Goal: Navigation & Orientation: Find specific page/section

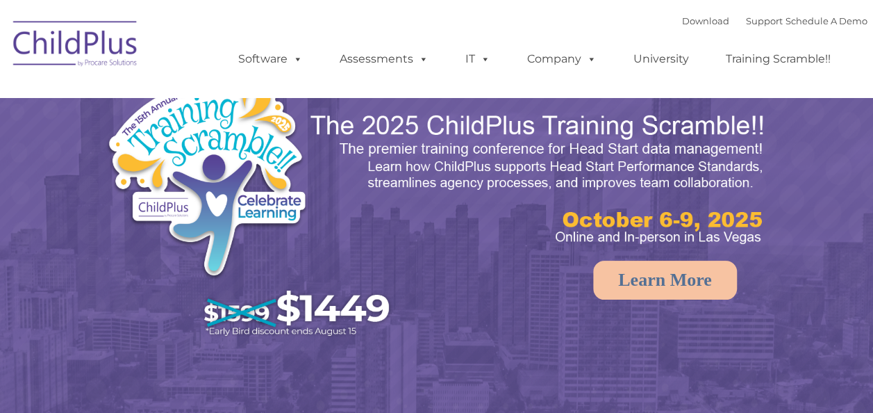
select select "MEDIUM"
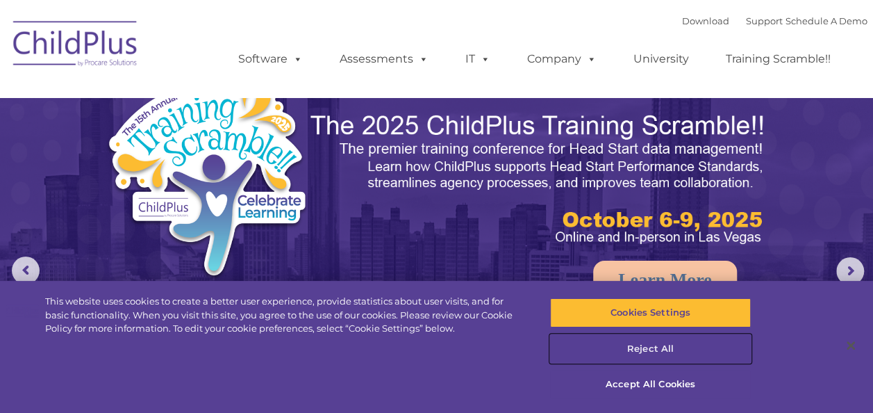
click at [651, 349] on button "Reject All" at bounding box center [650, 348] width 201 height 29
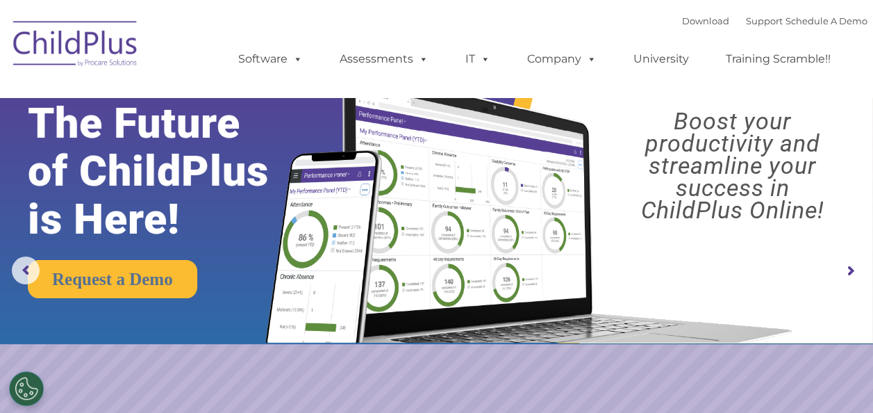
click at [437, 24] on div "Download Support | Schedule A Demo  MENU MENU Software ChildPlus: The original…" at bounding box center [538, 48] width 657 height 76
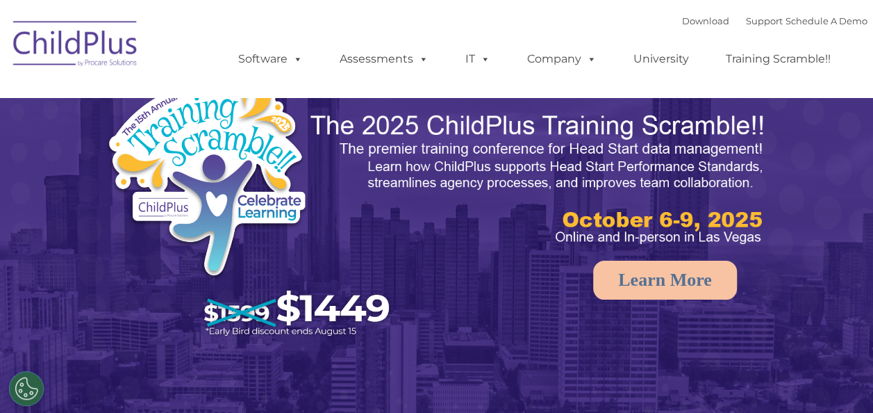
select select "MEDIUM"
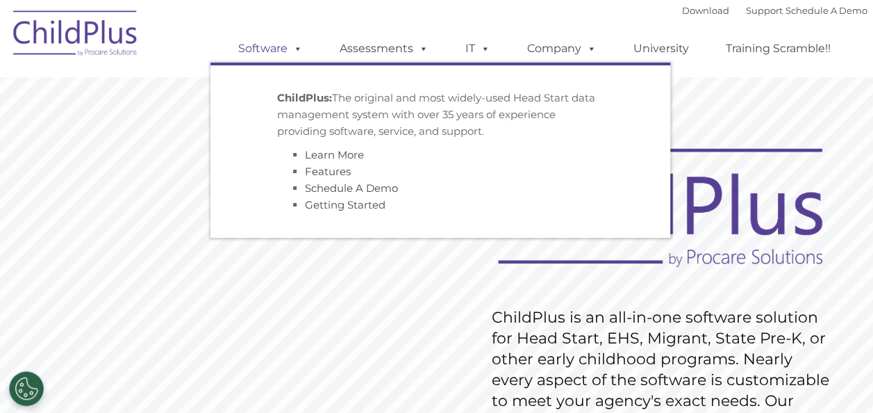
click at [297, 53] on span at bounding box center [295, 48] width 15 height 13
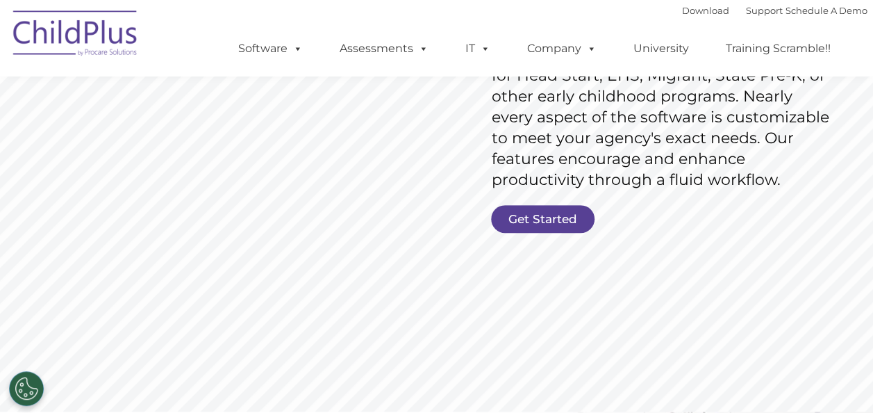
scroll to position [266, 0]
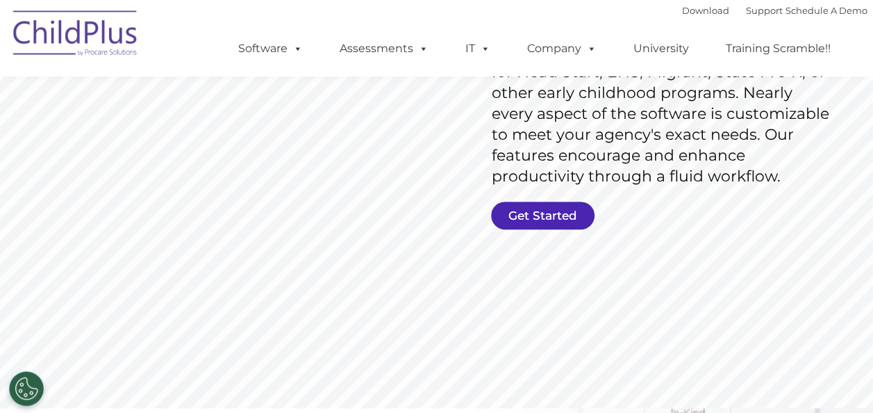
click at [559, 215] on link "Get Started" at bounding box center [542, 215] width 103 height 28
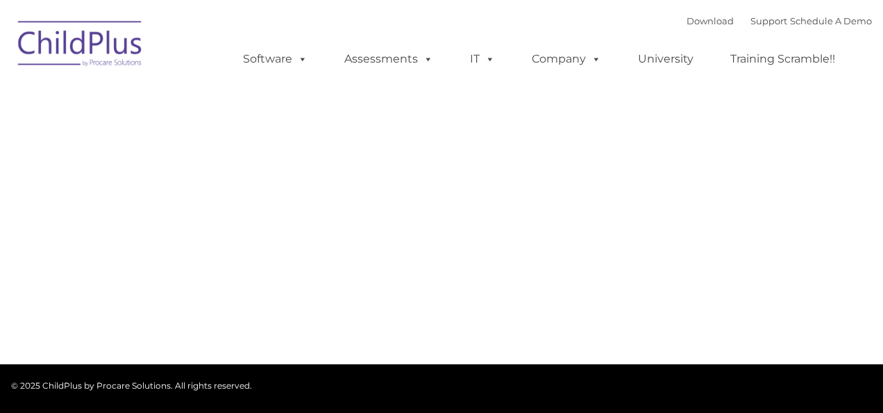
type input ""
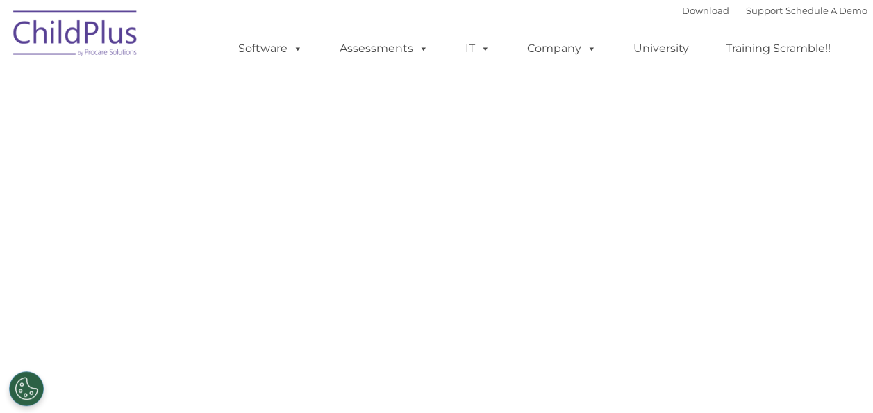
select select "MEDIUM"
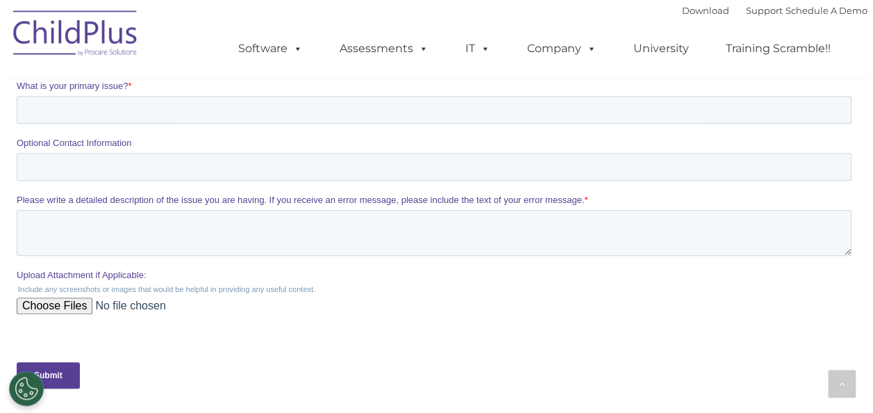
scroll to position [310, 0]
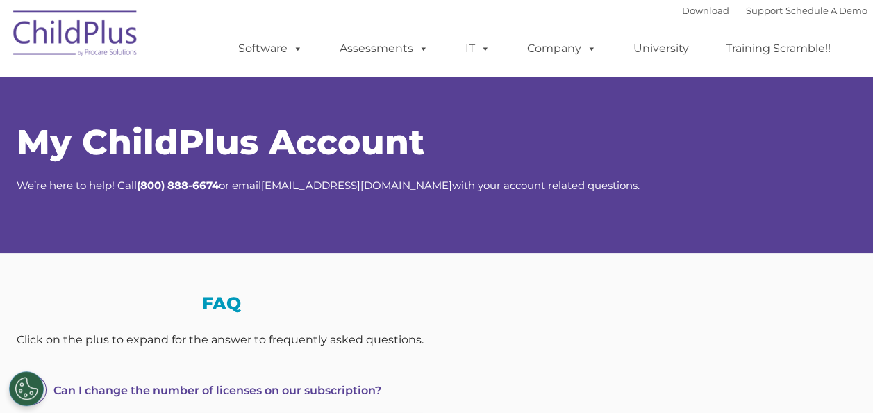
select select "MEDIUM"
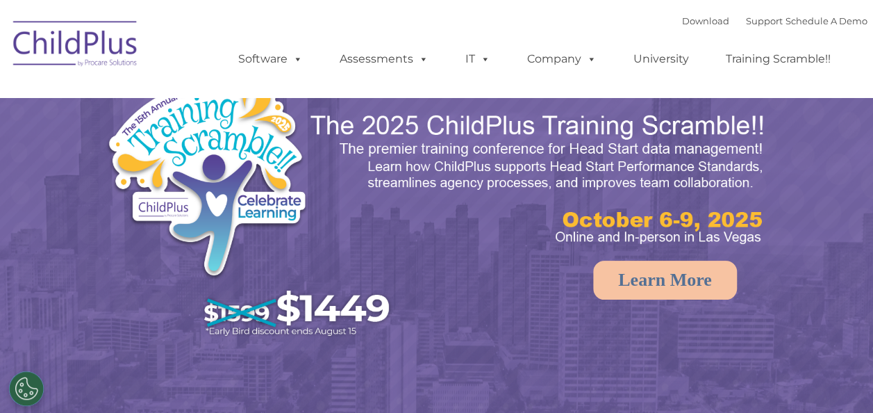
select select "MEDIUM"
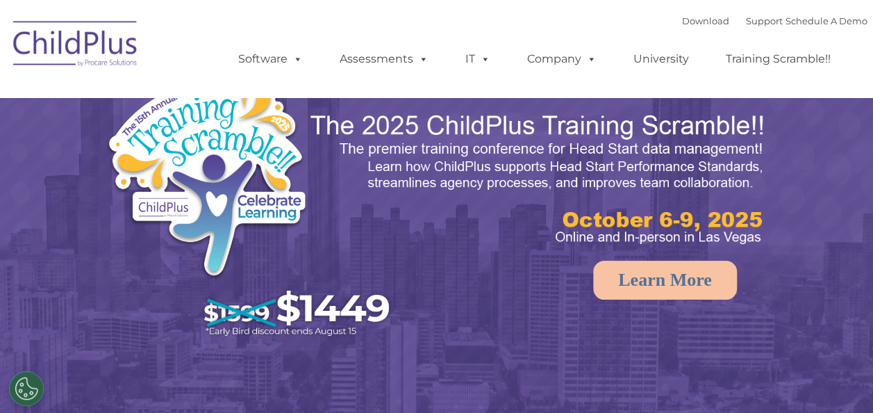
select select "MEDIUM"
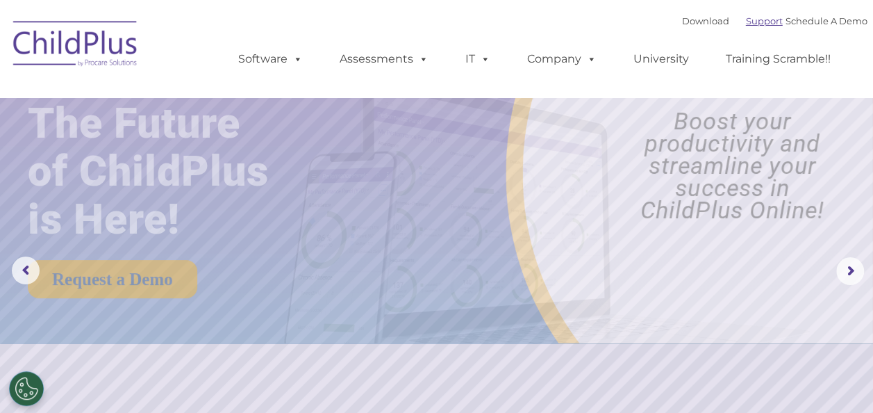
click at [746, 21] on link "Support" at bounding box center [764, 20] width 37 height 11
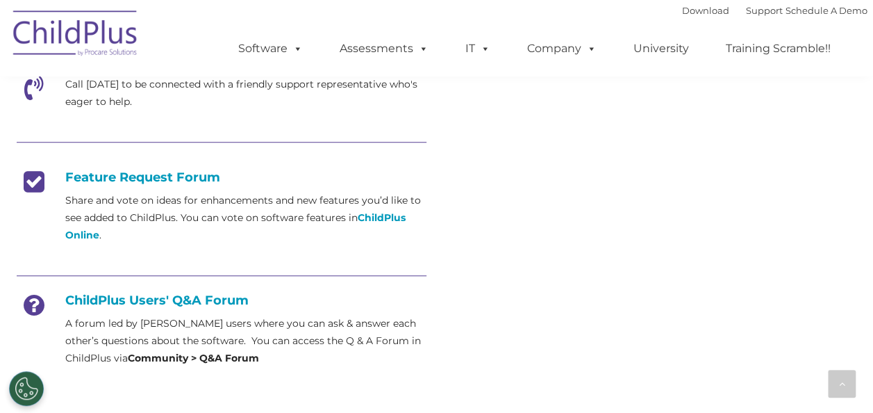
scroll to position [495, 0]
